Goal: Transaction & Acquisition: Subscribe to service/newsletter

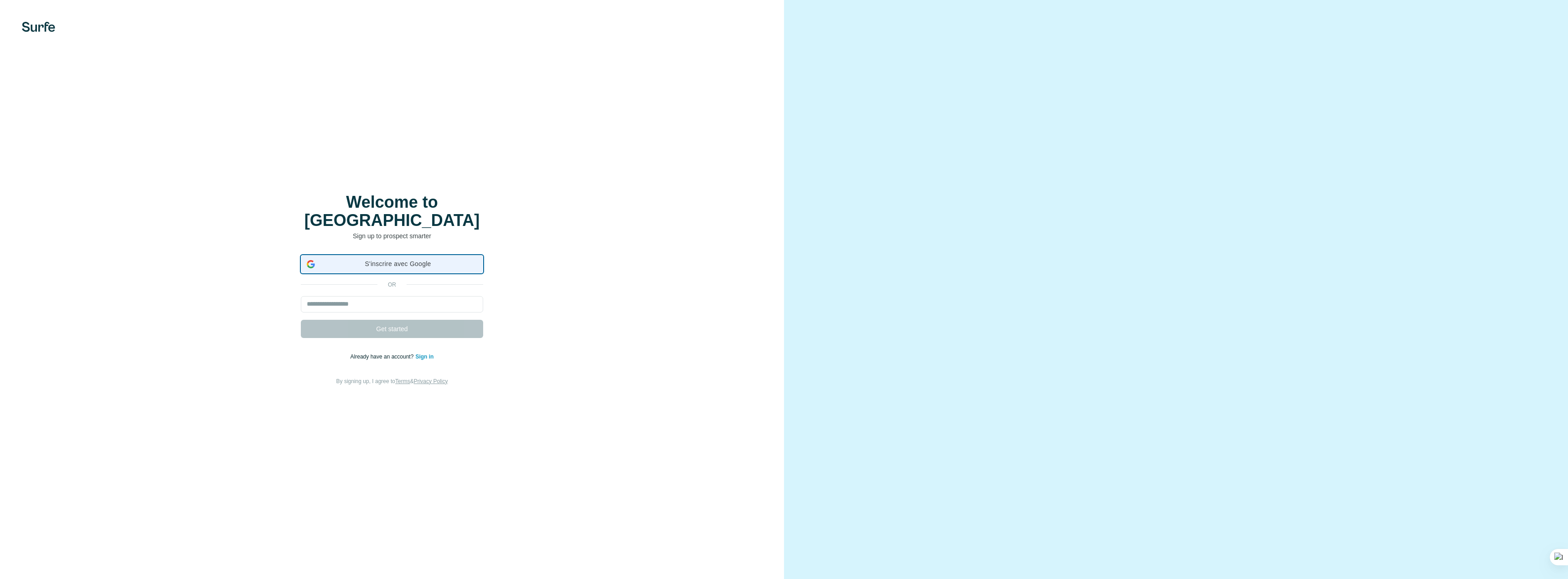
click at [393, 259] on span "S'inscrire avec Google" at bounding box center [397, 264] width 159 height 10
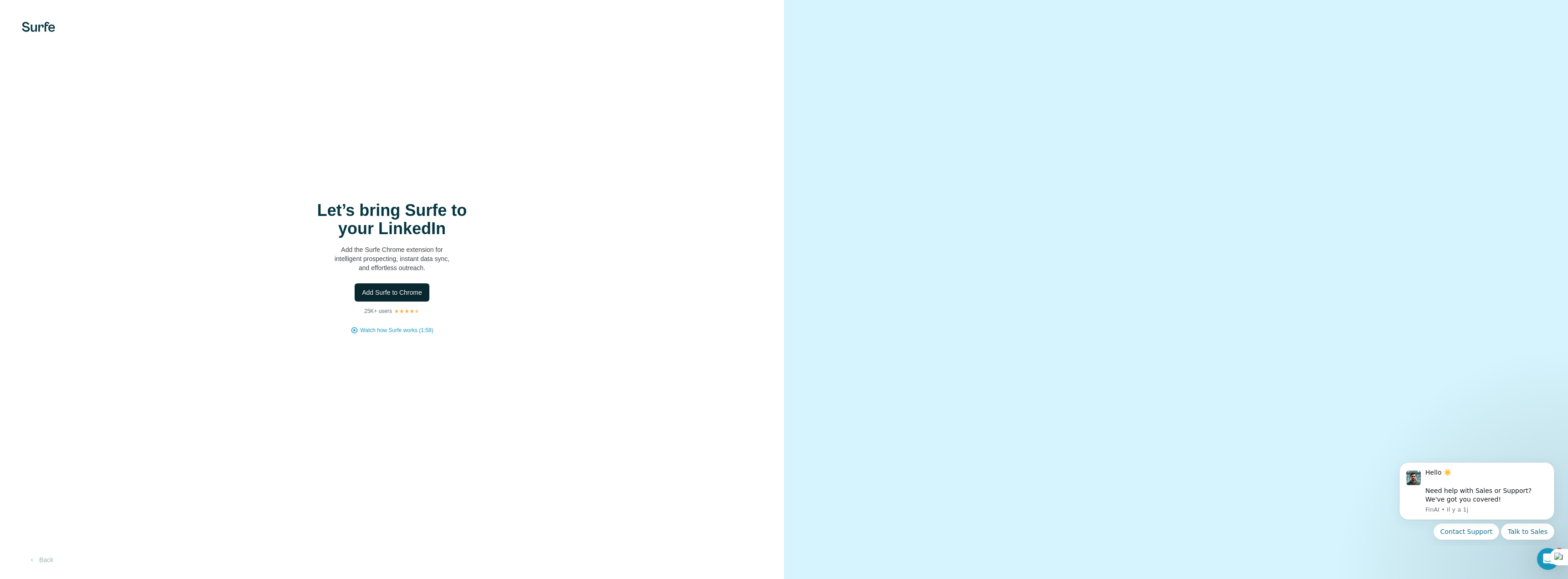
click at [410, 290] on span "Add Surfe to Chrome" at bounding box center [392, 292] width 60 height 9
click at [399, 329] on span "Watch how Surfe works (1:58)" at bounding box center [397, 330] width 73 height 8
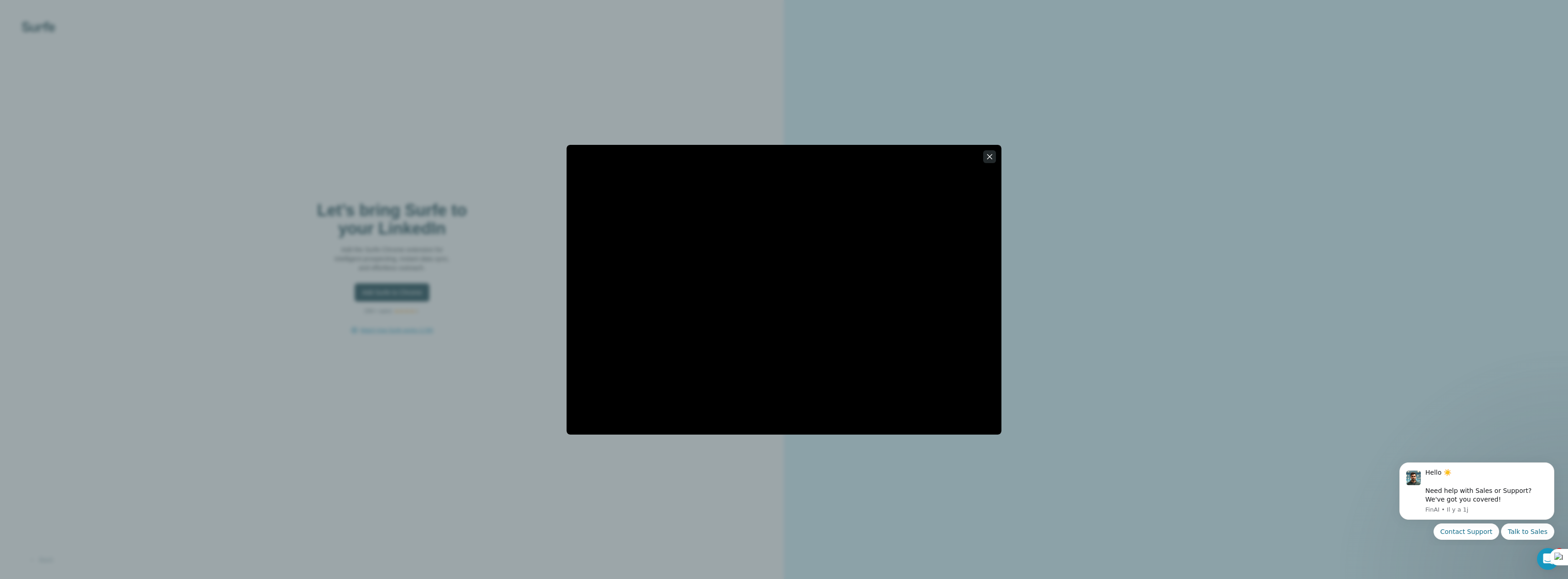
click at [992, 158] on icon "button" at bounding box center [989, 156] width 9 height 9
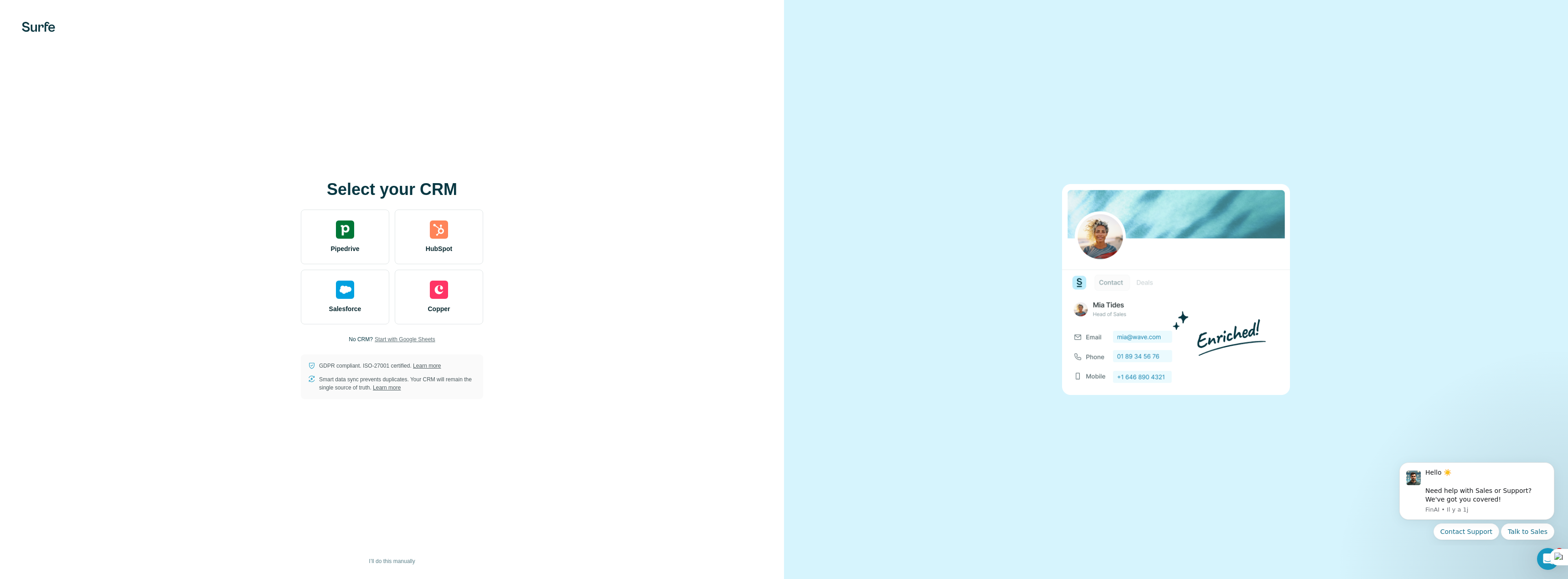
click at [391, 342] on span "Start with Google Sheets" at bounding box center [405, 339] width 61 height 8
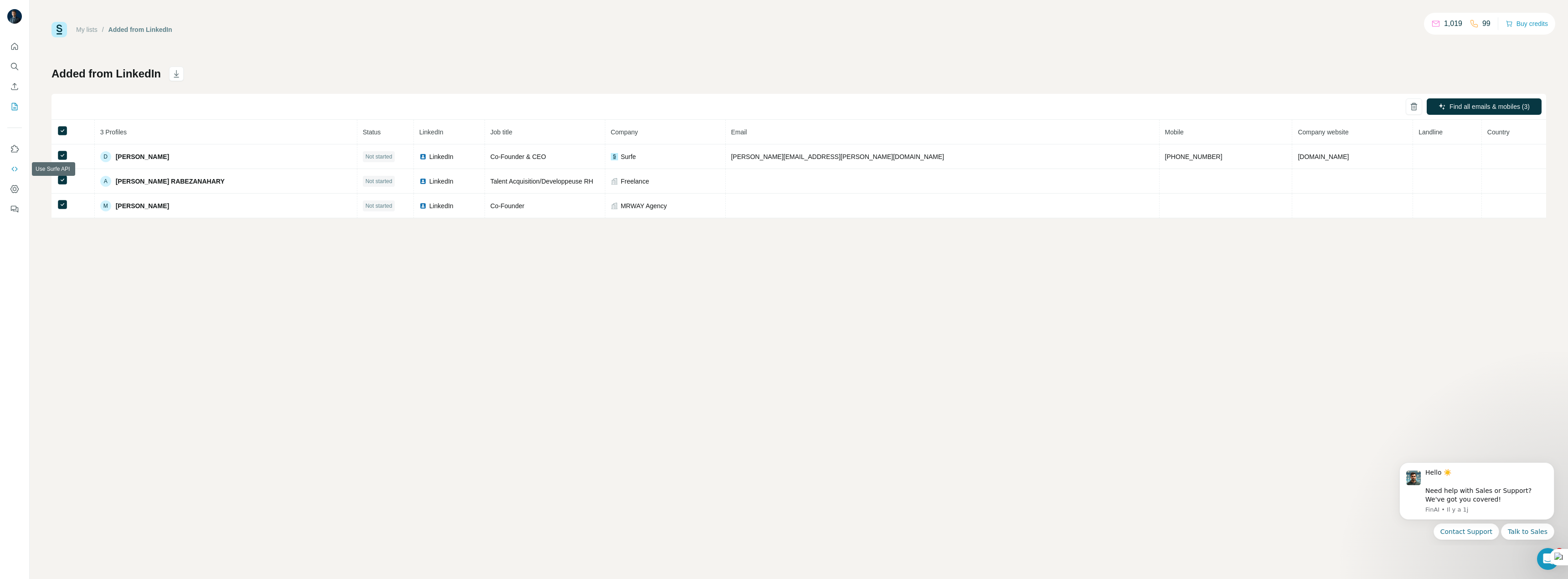
click at [14, 172] on icon "Use Surfe API" at bounding box center [14, 168] width 9 height 9
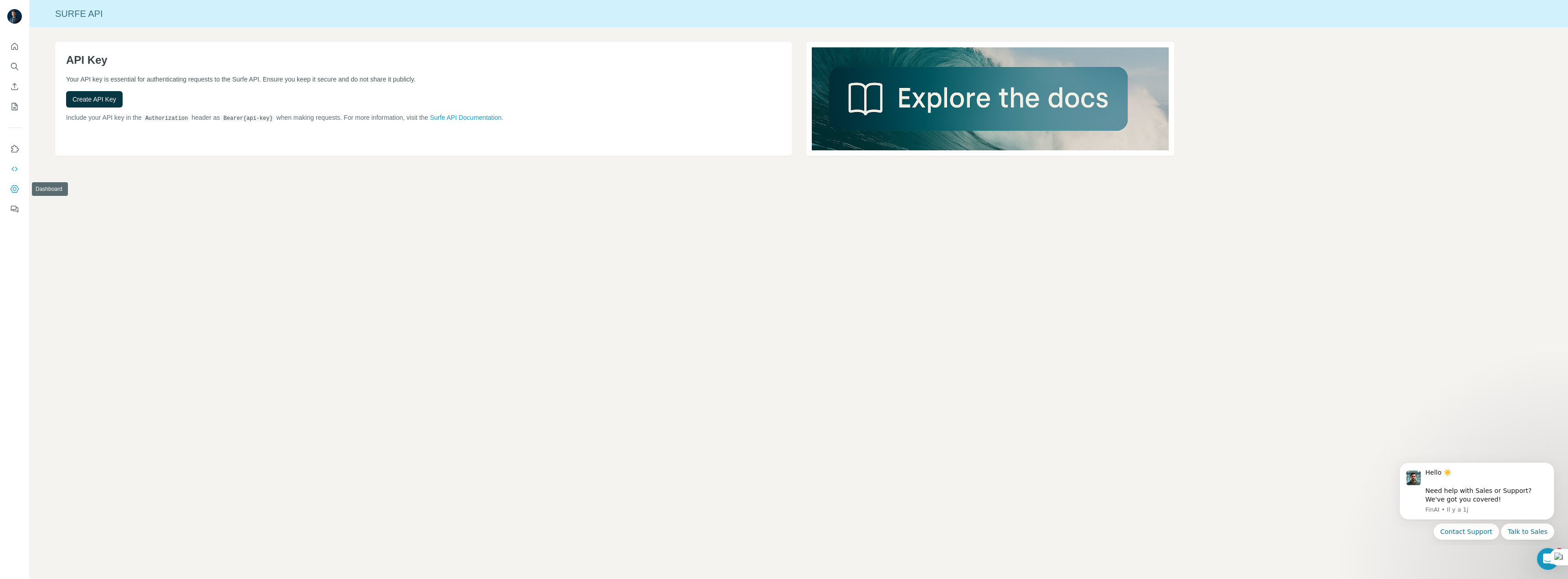
click at [12, 192] on icon "Dashboard" at bounding box center [14, 189] width 9 height 9
